Goal: Book appointment/travel/reservation

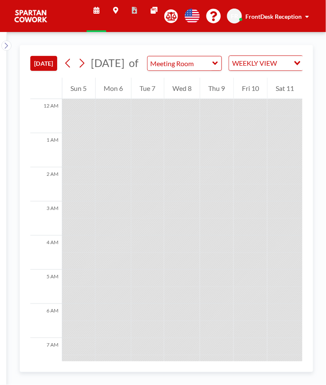
click at [272, 70] on div "WEEKLY VIEW Loading..." at bounding box center [266, 63] width 74 height 14
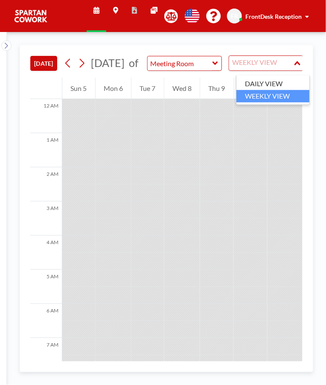
click at [273, 84] on li "DAILY VIEW" at bounding box center [272, 84] width 73 height 12
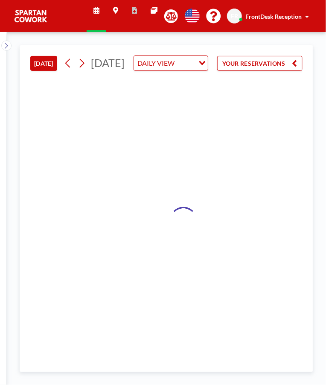
click at [285, 71] on button "YOUR RESERVATIONS" at bounding box center [259, 63] width 85 height 15
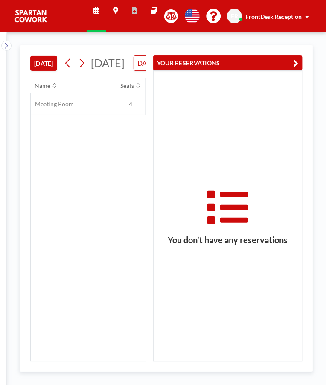
scroll to position [0, 1023]
click at [290, 66] on button "YOUR RESERVATIONS" at bounding box center [227, 62] width 149 height 15
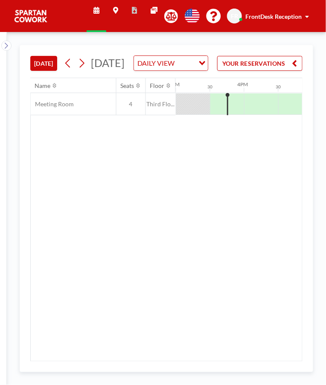
click at [194, 69] on input "Search for option" at bounding box center [185, 63] width 16 height 11
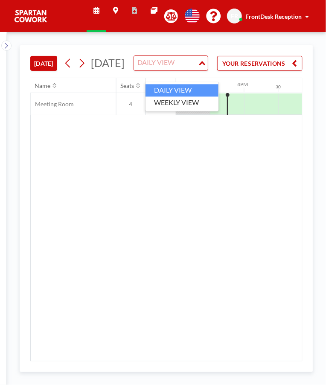
click at [200, 103] on li "WEEKLY VIEW" at bounding box center [181, 102] width 73 height 12
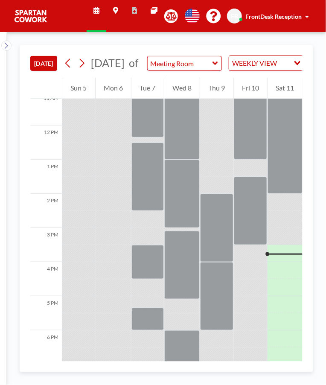
scroll to position [383, 0]
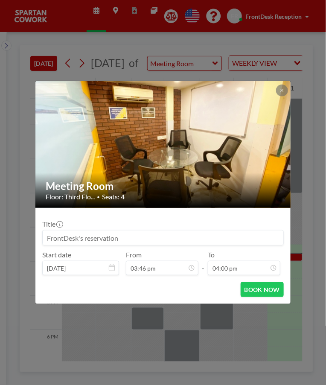
click at [284, 84] on div at bounding box center [282, 90] width 12 height 12
click at [280, 94] on button at bounding box center [282, 90] width 12 height 12
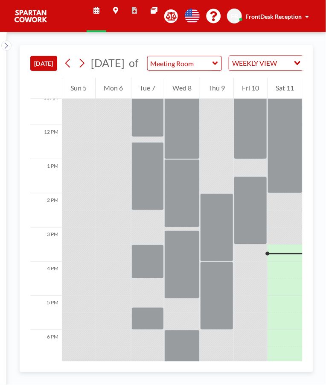
click at [281, 184] on div at bounding box center [284, 125] width 35 height 136
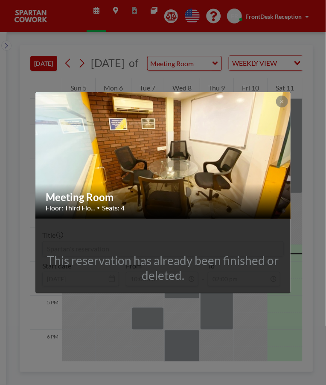
click at [280, 104] on button at bounding box center [282, 102] width 12 height 12
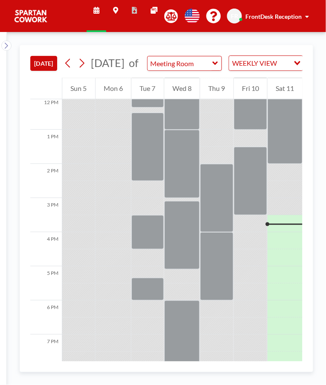
scroll to position [527, 0]
